Goal: Navigation & Orientation: Find specific page/section

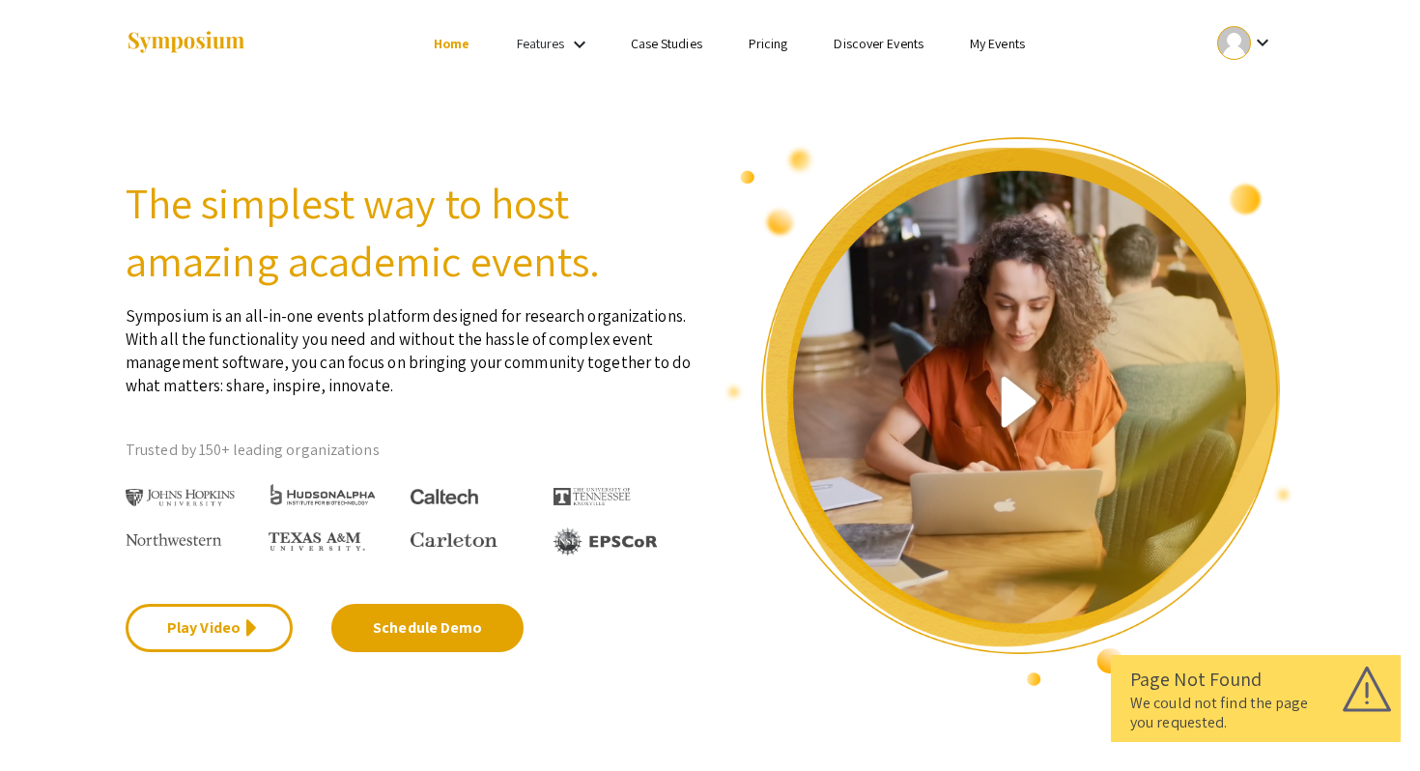
click at [1249, 37] on div at bounding box center [1234, 43] width 34 height 34
click at [1237, 91] on button "My Account" at bounding box center [1256, 95] width 119 height 46
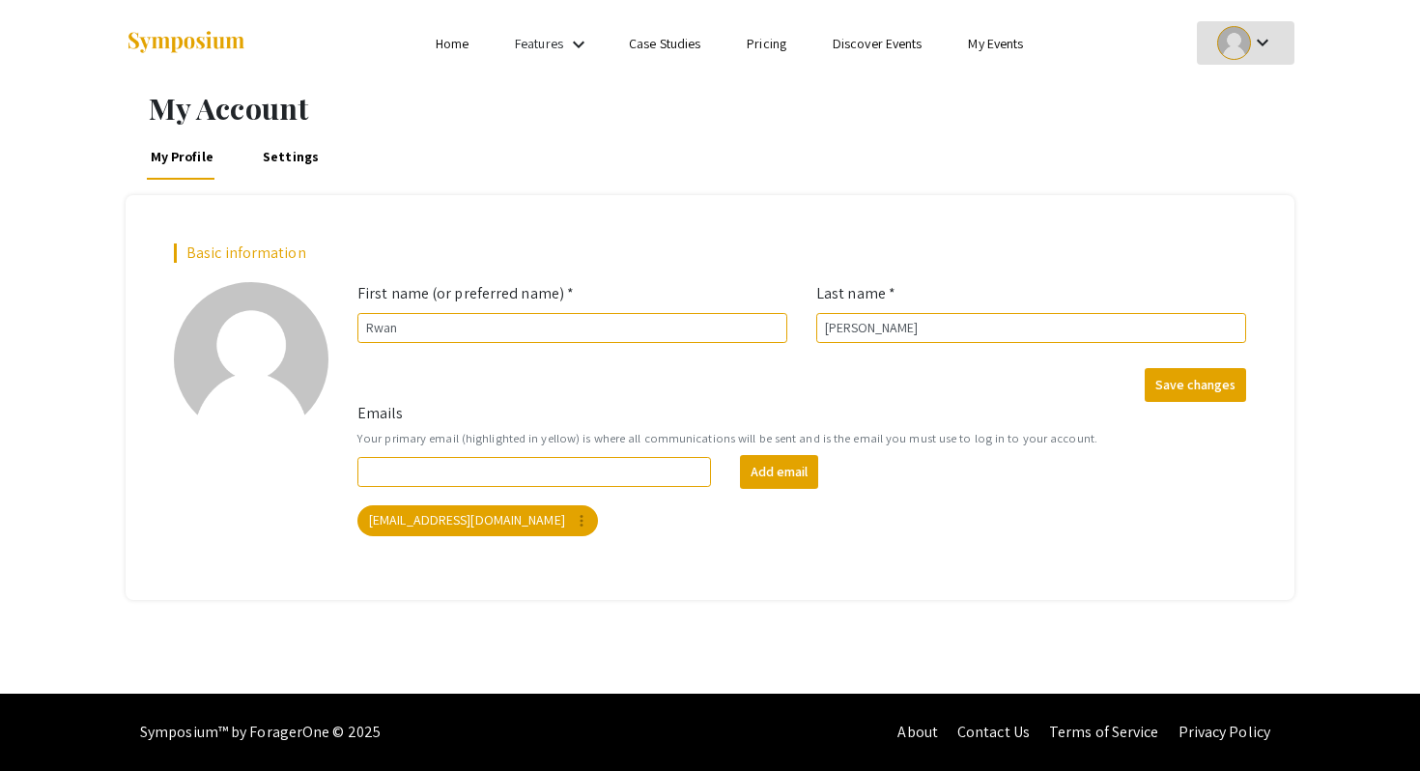
click at [442, 47] on link "Home" at bounding box center [452, 43] width 33 height 17
